Goal: Find specific page/section: Find specific page/section

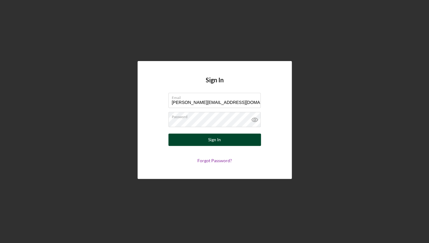
click at [236, 138] on button "Sign In" at bounding box center [215, 140] width 93 height 12
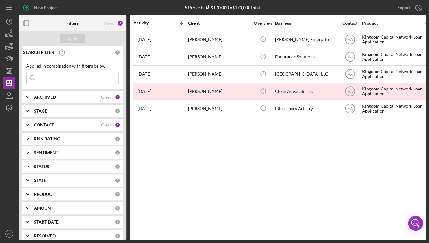
click at [98, 77] on input at bounding box center [73, 78] width 92 height 12
type input "[PERSON_NAME]"
click at [77, 126] on div "CONTACT" at bounding box center [67, 125] width 67 height 5
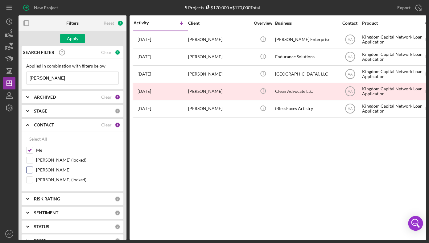
click at [70, 171] on label "[PERSON_NAME]" at bounding box center [77, 170] width 83 height 6
click at [33, 171] on input "[PERSON_NAME]" at bounding box center [30, 170] width 6 height 6
checkbox input "true"
click at [53, 81] on input "[PERSON_NAME]" at bounding box center [73, 78] width 92 height 12
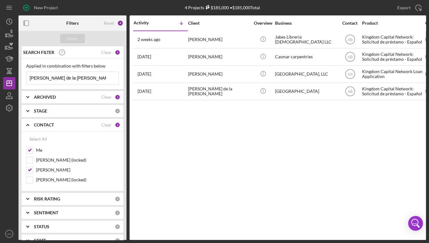
type input "[PERSON_NAME] de la [PERSON_NAME]"
click at [280, 176] on div "Activity Icon/Table Sort Arrow Client Overview Business Contact Product Categor…" at bounding box center [278, 127] width 297 height 225
